Goal: Obtain resource: Obtain resource

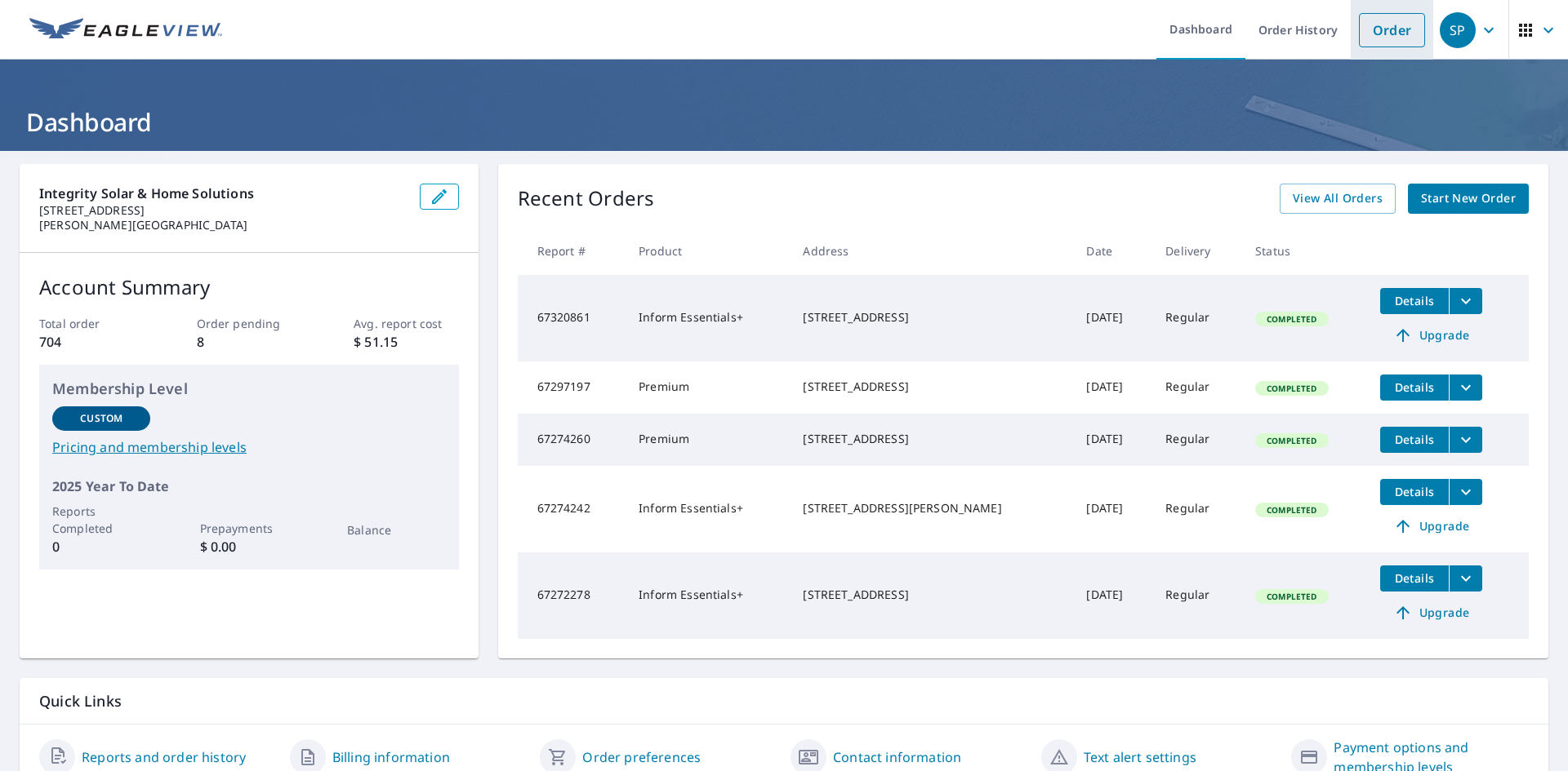
drag, startPoint x: 1371, startPoint y: 39, endPoint x: 1345, endPoint y: 48, distance: 27.5
click at [1371, 38] on link "Order" at bounding box center [1392, 30] width 66 height 34
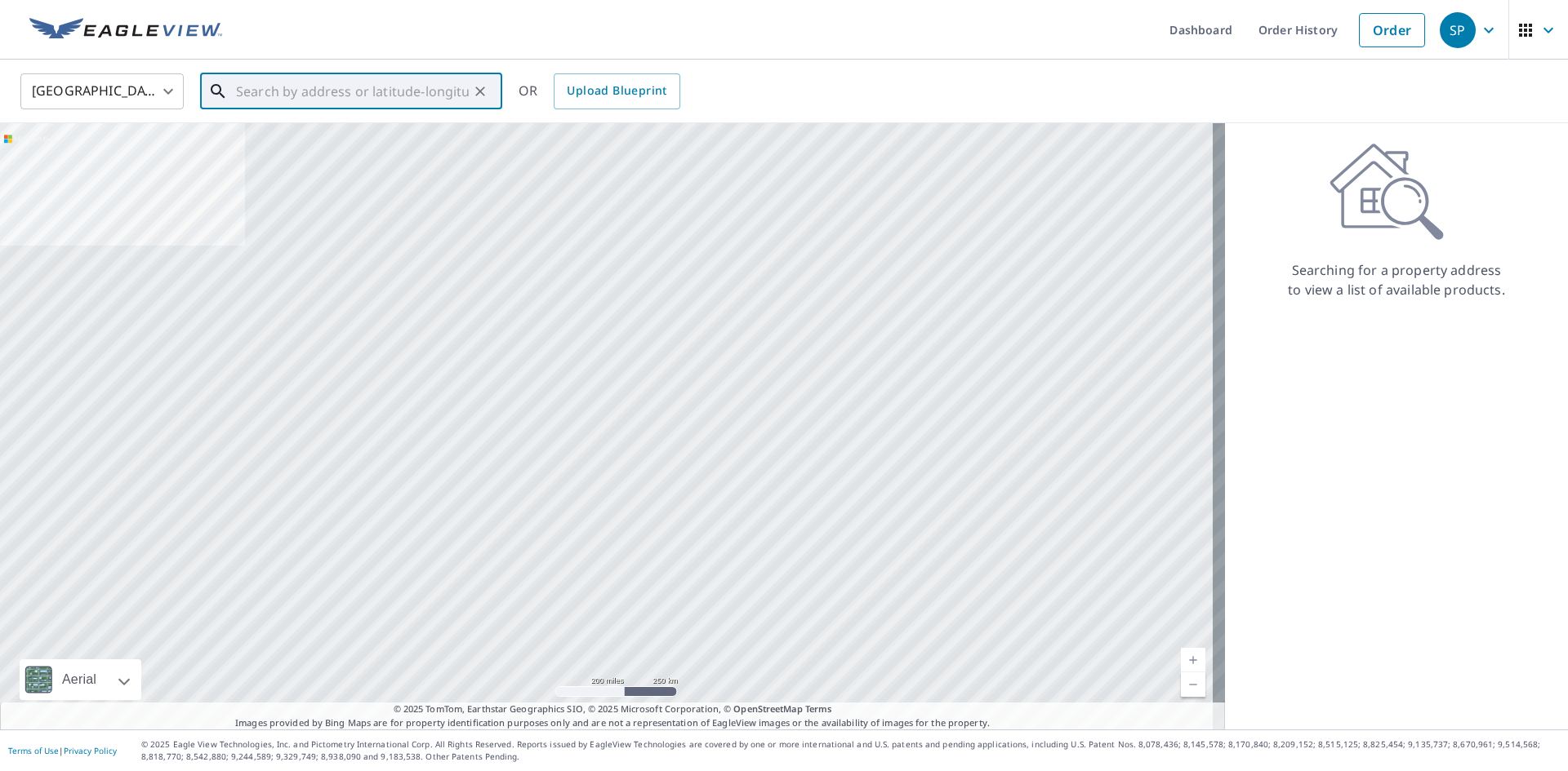
click at [429, 109] on div "​" at bounding box center [351, 92] width 302 height 36
paste input "[STREET_ADDRESS][PERSON_NAME][US_STATE]"
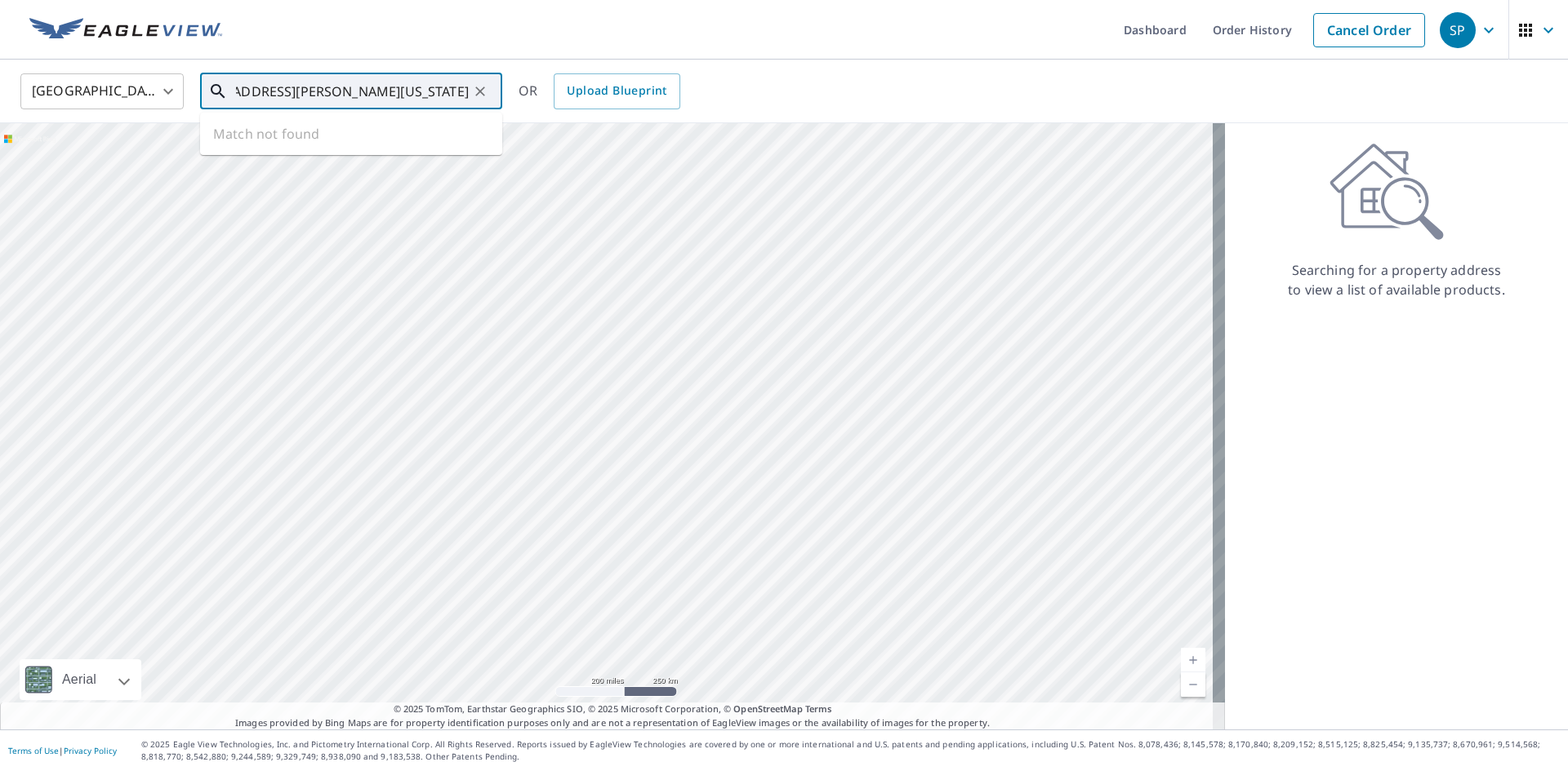
click at [421, 94] on input "[STREET_ADDRESS][PERSON_NAME][US_STATE]" at bounding box center [353, 92] width 233 height 46
click at [353, 148] on p "[GEOGRAPHIC_DATA]" at bounding box center [361, 157] width 256 height 16
type input "[STREET_ADDRESS][PERSON_NAME]"
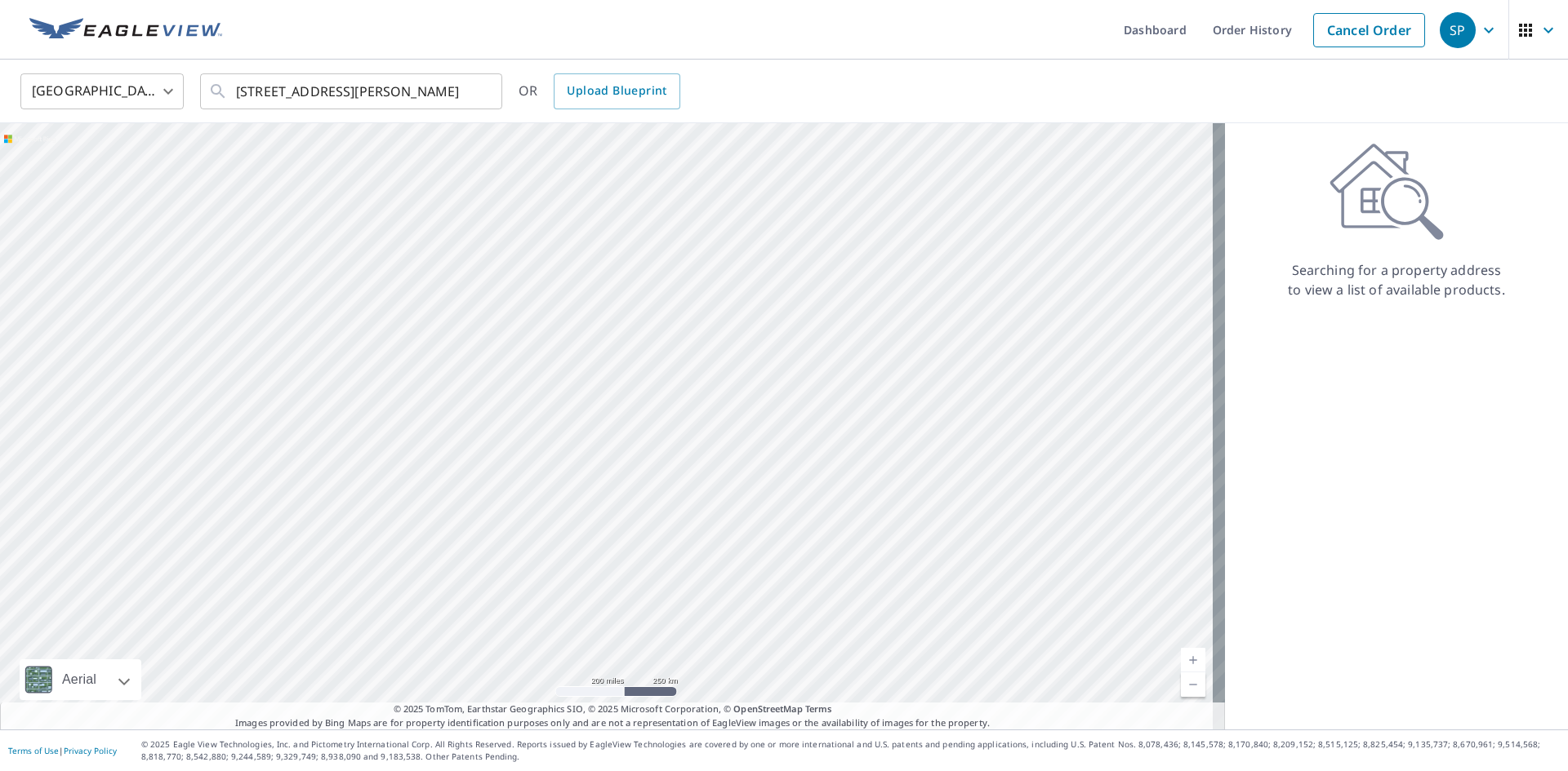
scroll to position [0, 0]
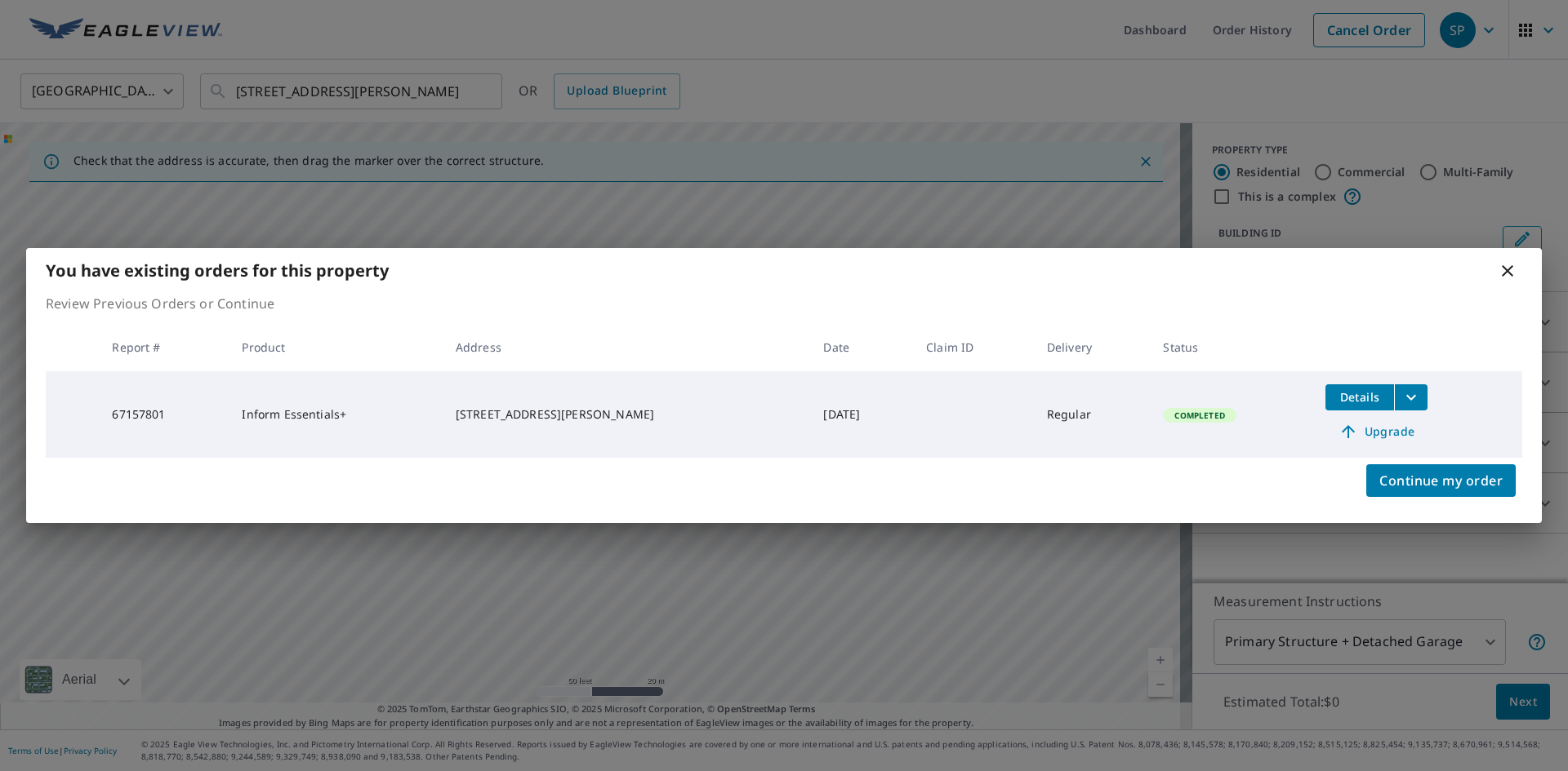
click at [1402, 386] on button "filesDropdownBtn-67157801" at bounding box center [1410, 398] width 34 height 26
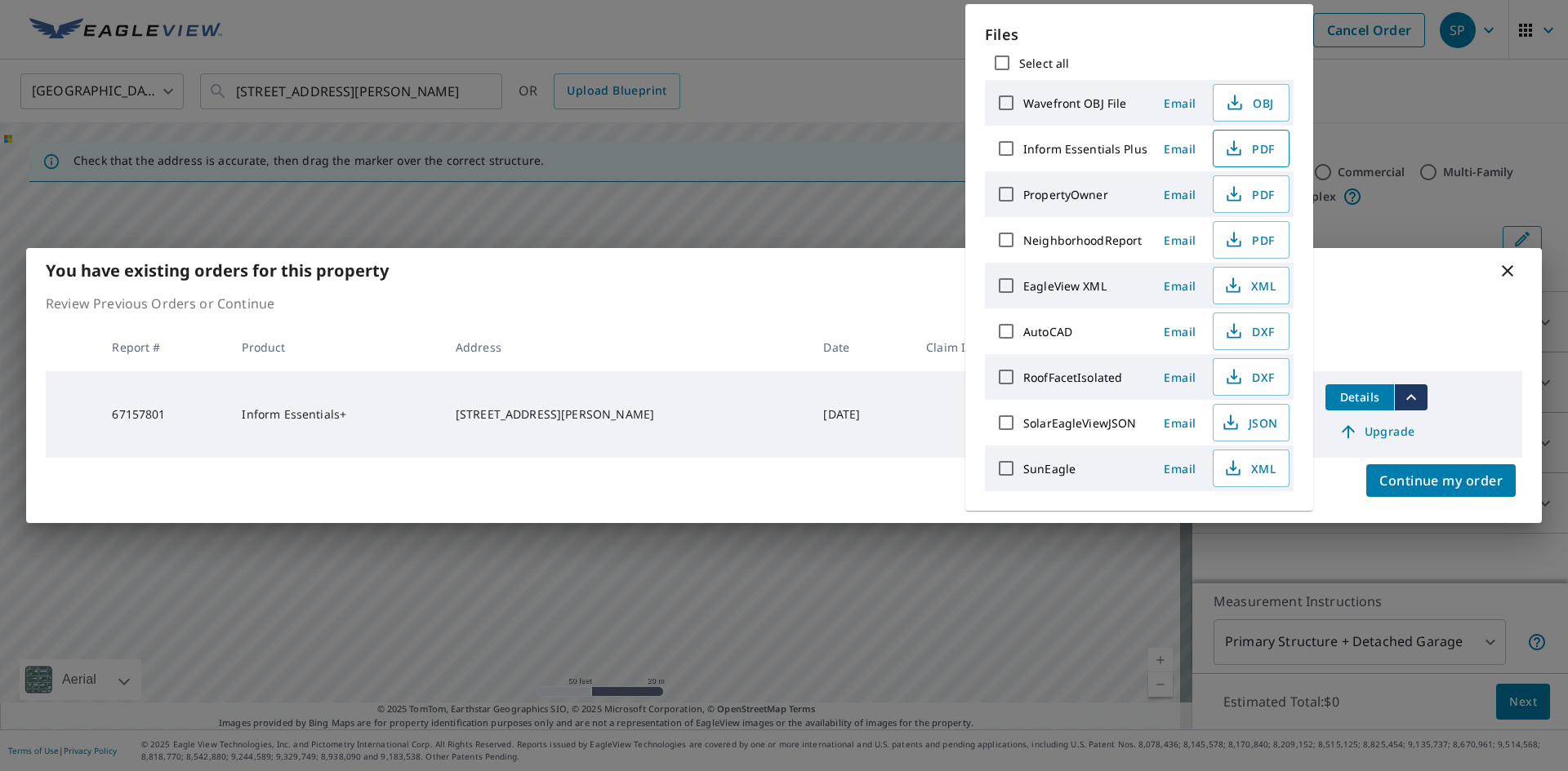
click at [1250, 151] on span "PDF" at bounding box center [1250, 148] width 53 height 20
click at [1244, 335] on span "DXF" at bounding box center [1250, 331] width 53 height 20
